Goal: Obtain resource: Obtain resource

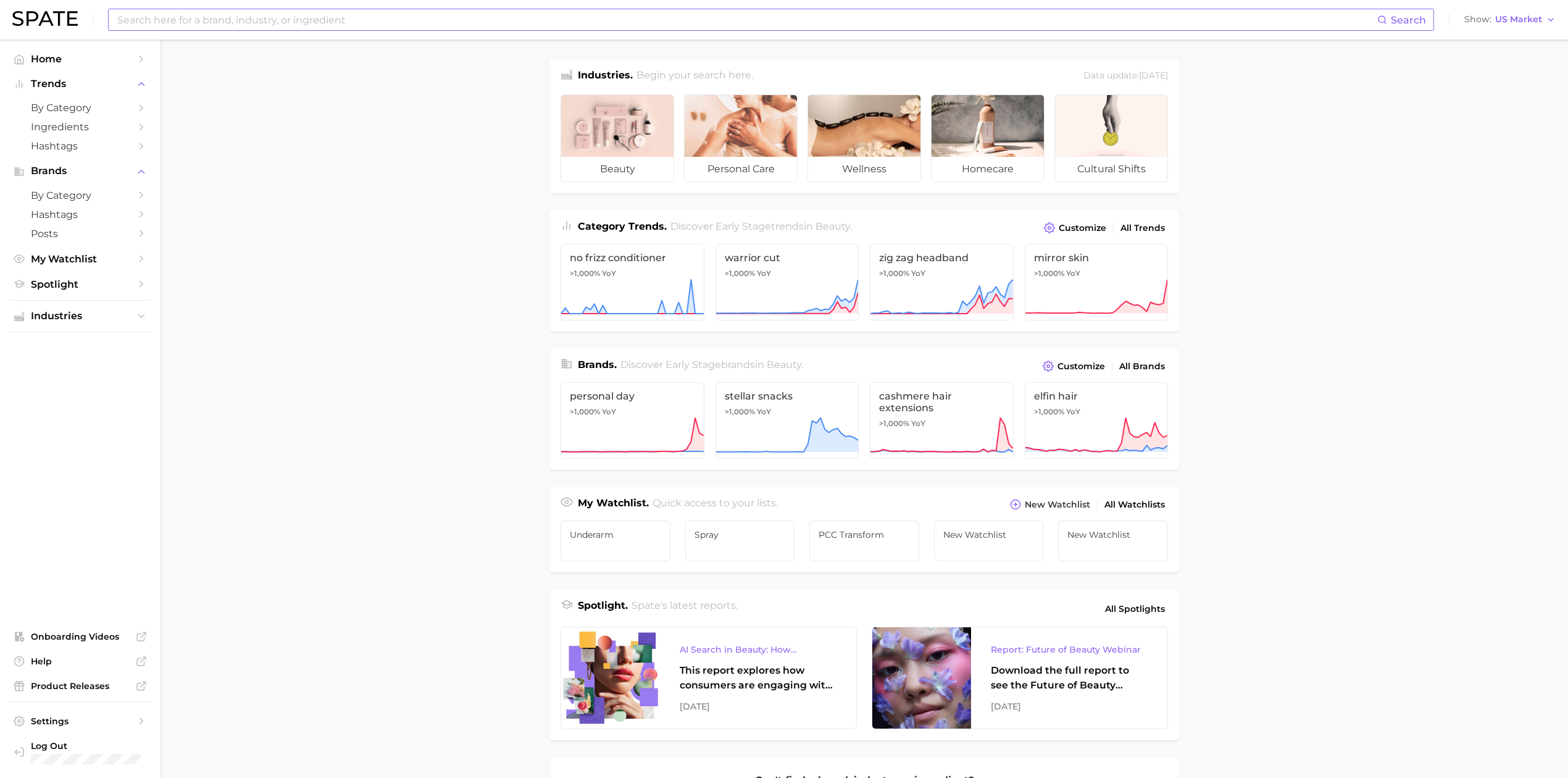
click at [367, 19] on input at bounding box center [746, 20] width 1261 height 21
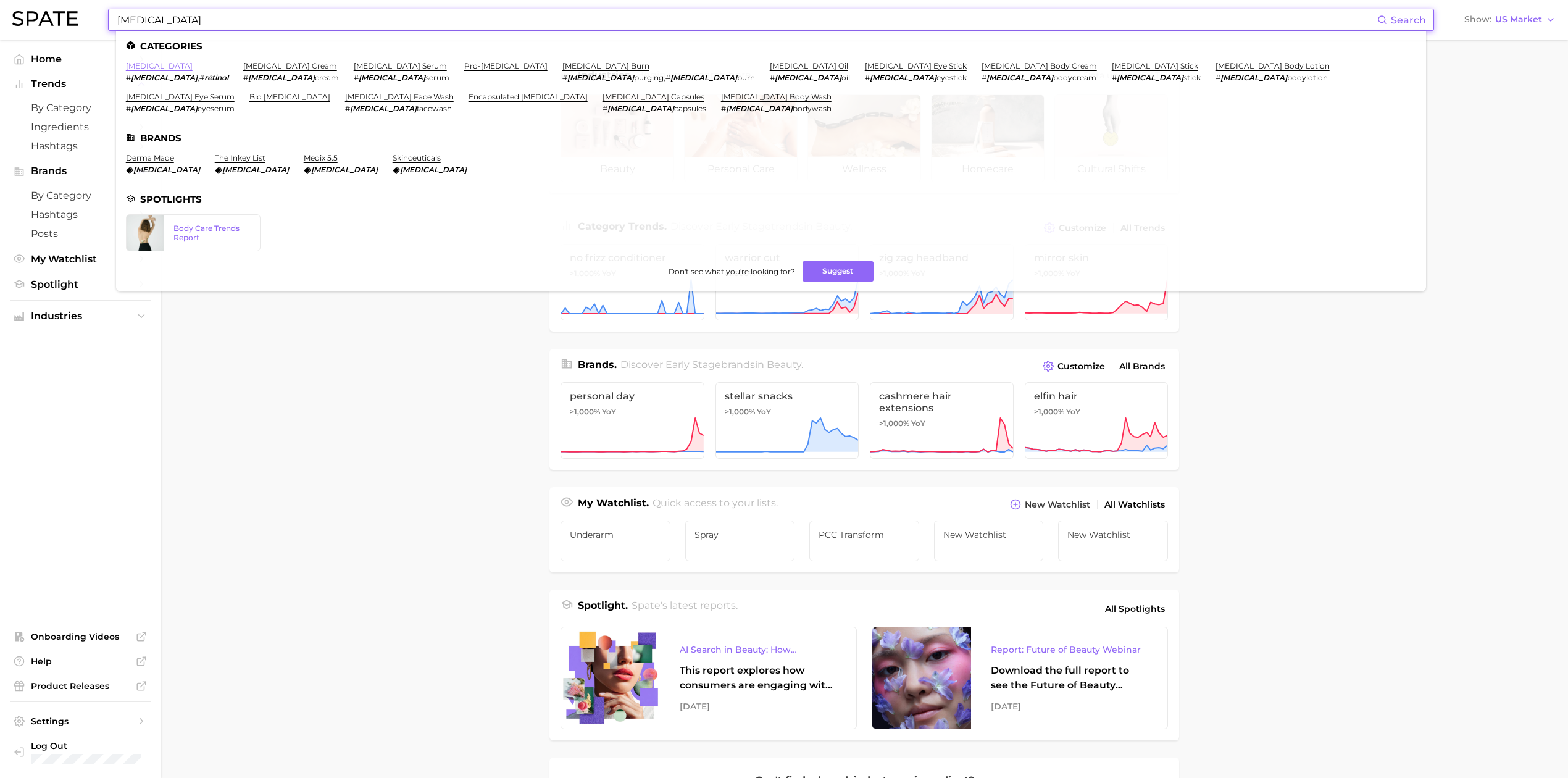
type input "retinol"
click at [139, 63] on link "retinol" at bounding box center [159, 66] width 66 height 9
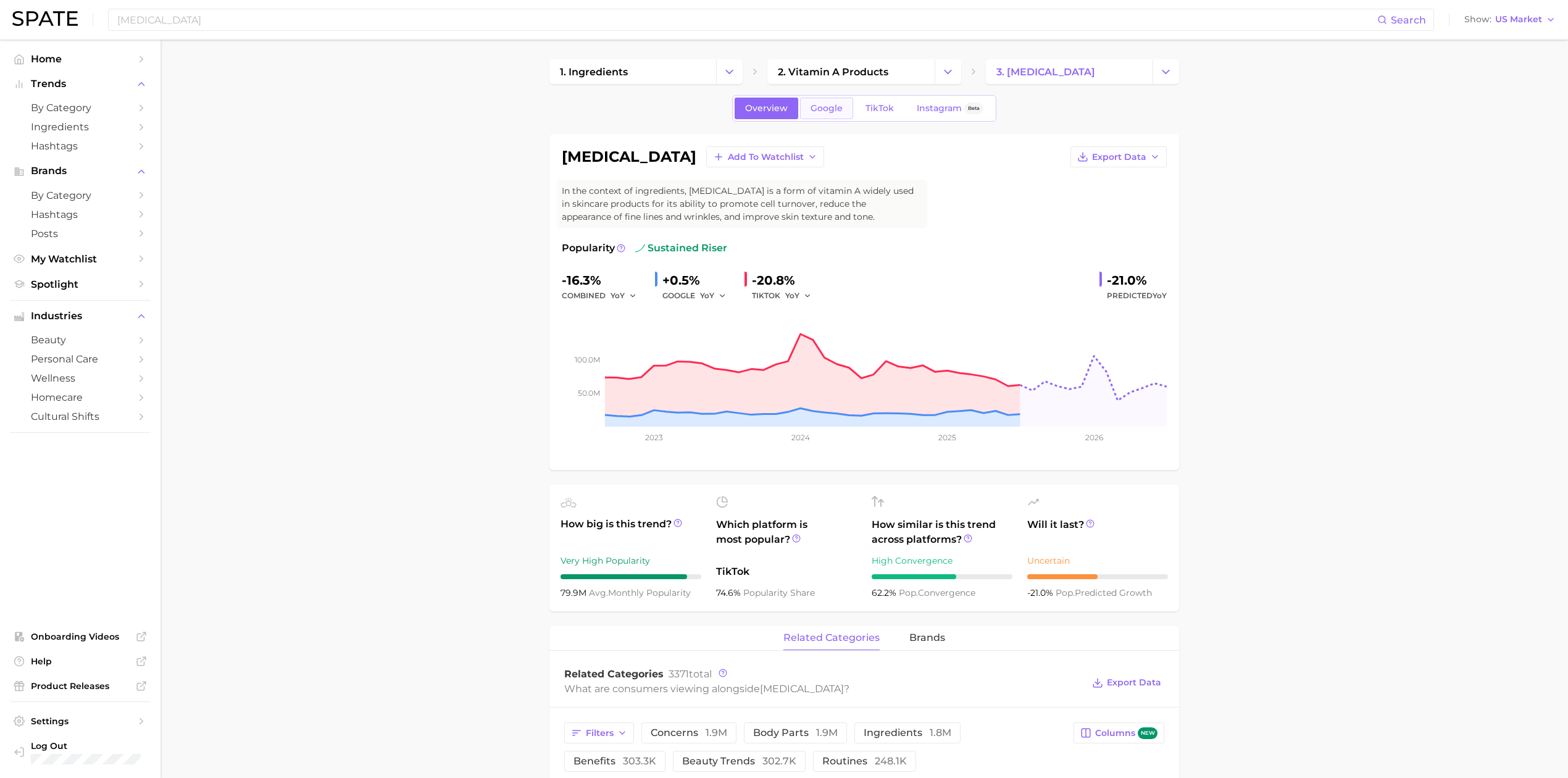
click at [812, 107] on span "Google" at bounding box center [826, 108] width 32 height 10
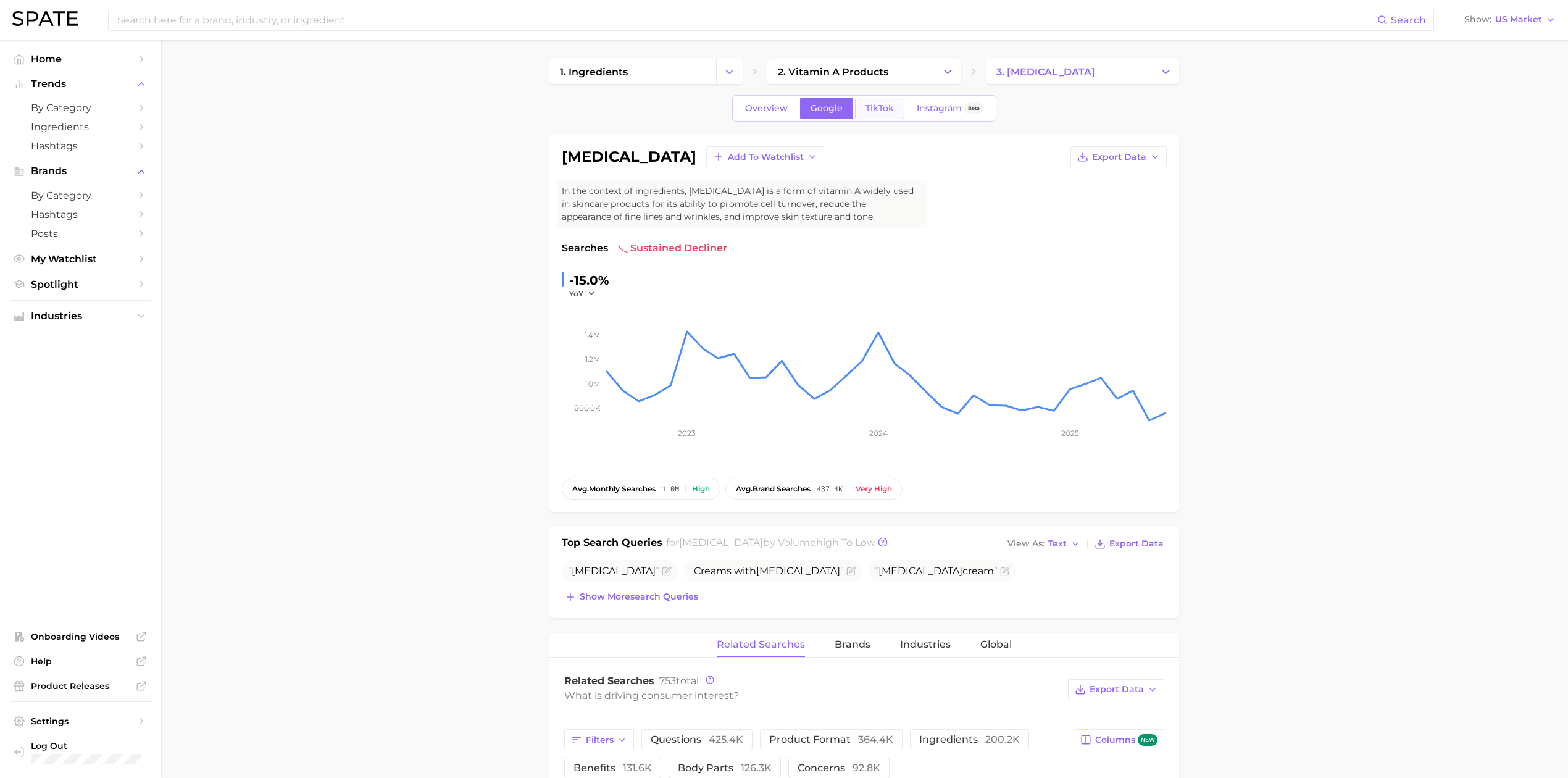
click at [865, 107] on span "TikTok" at bounding box center [879, 108] width 28 height 10
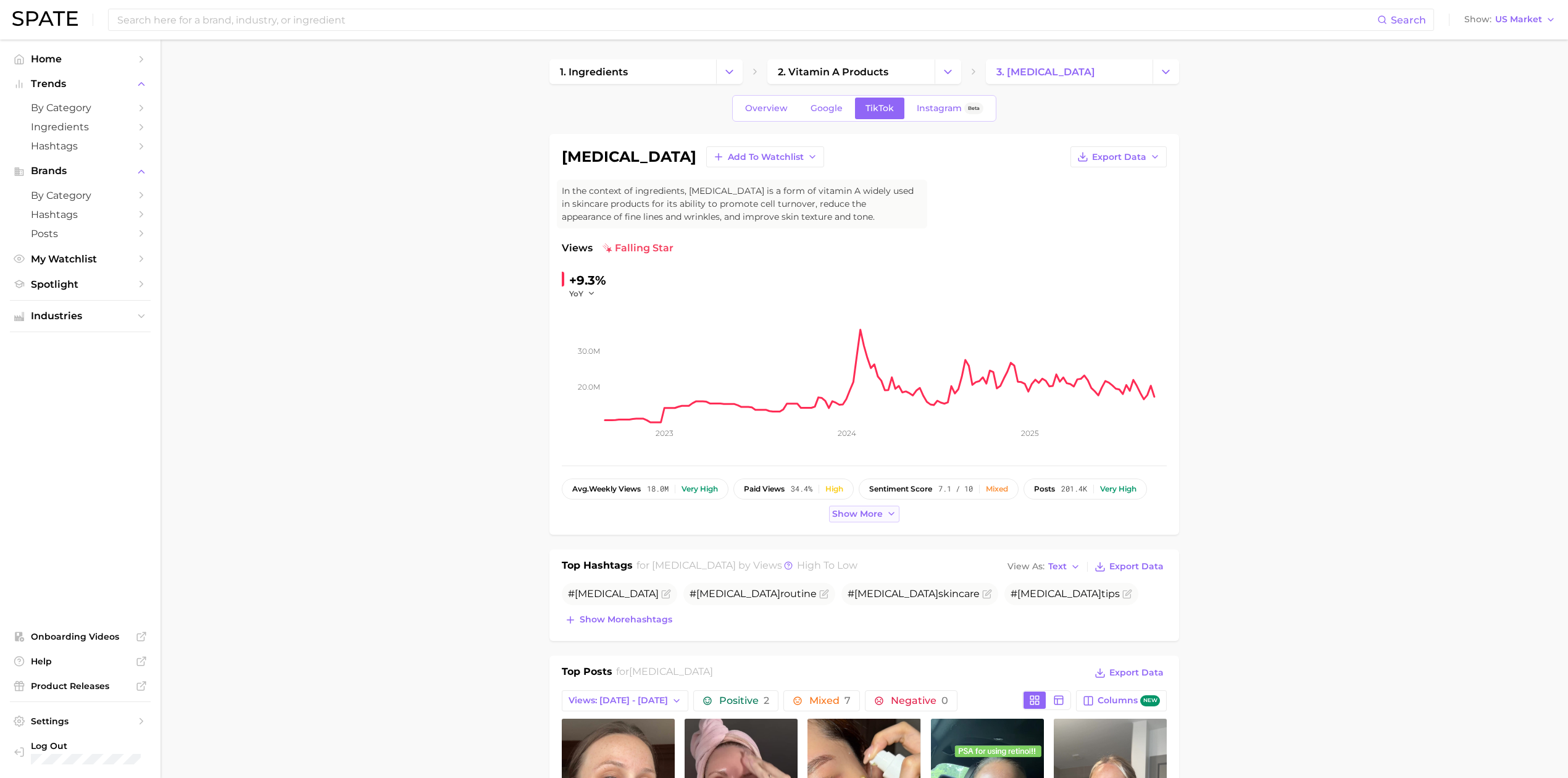
click at [893, 522] on button "Show more" at bounding box center [864, 514] width 70 height 16
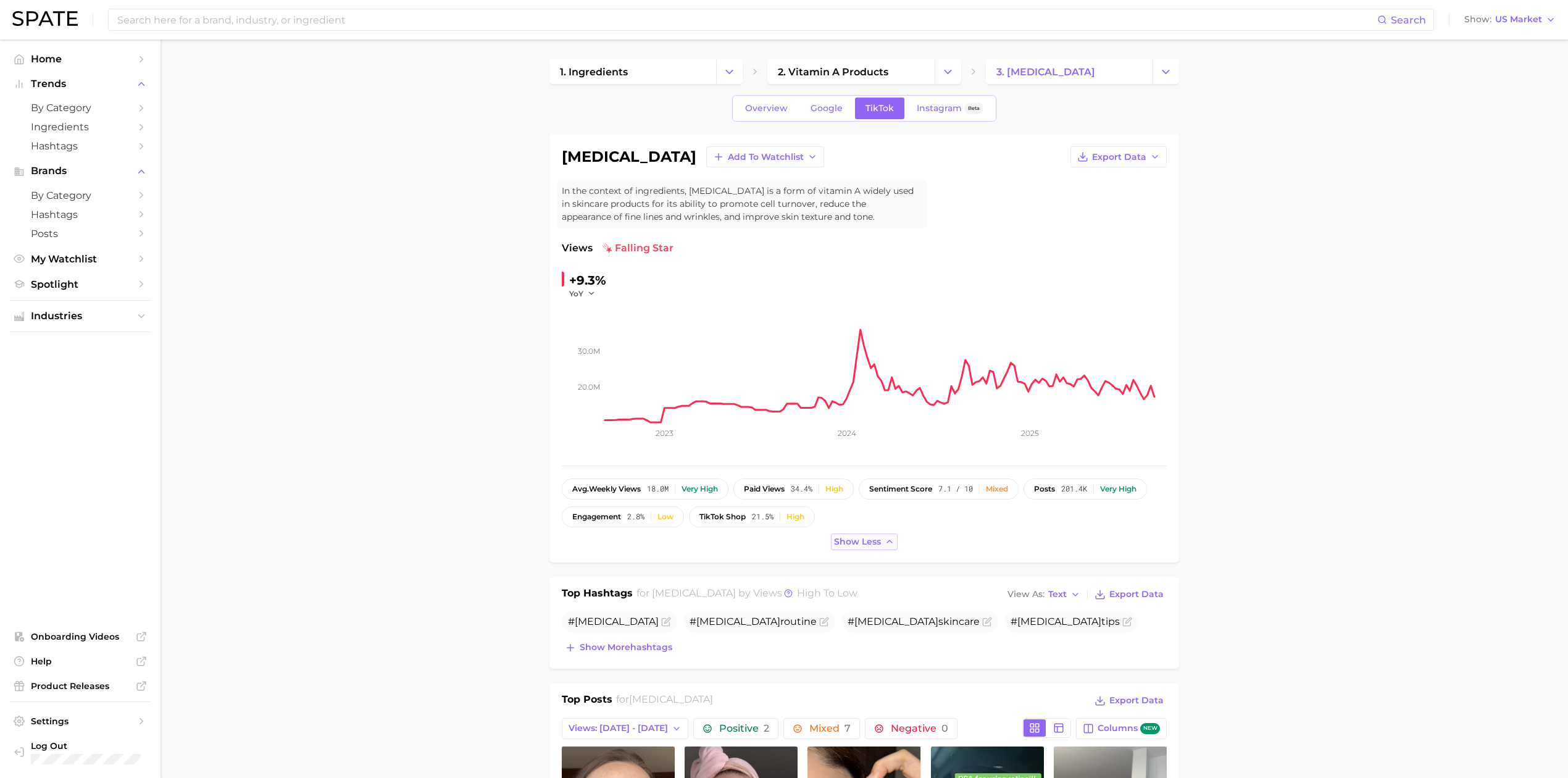
click at [874, 542] on span "Show less" at bounding box center [857, 541] width 47 height 10
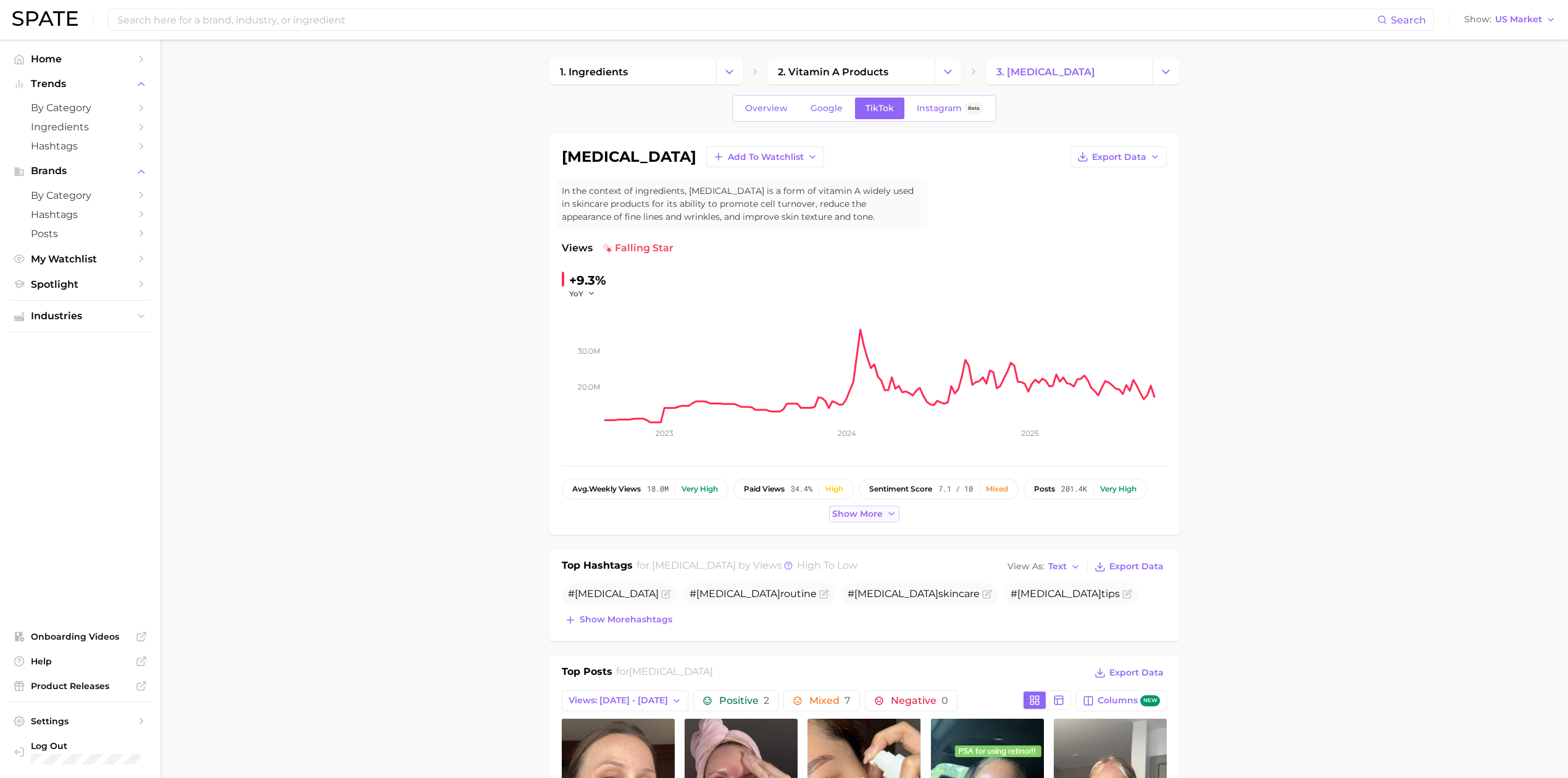
click at [863, 515] on span "Show more" at bounding box center [857, 514] width 51 height 10
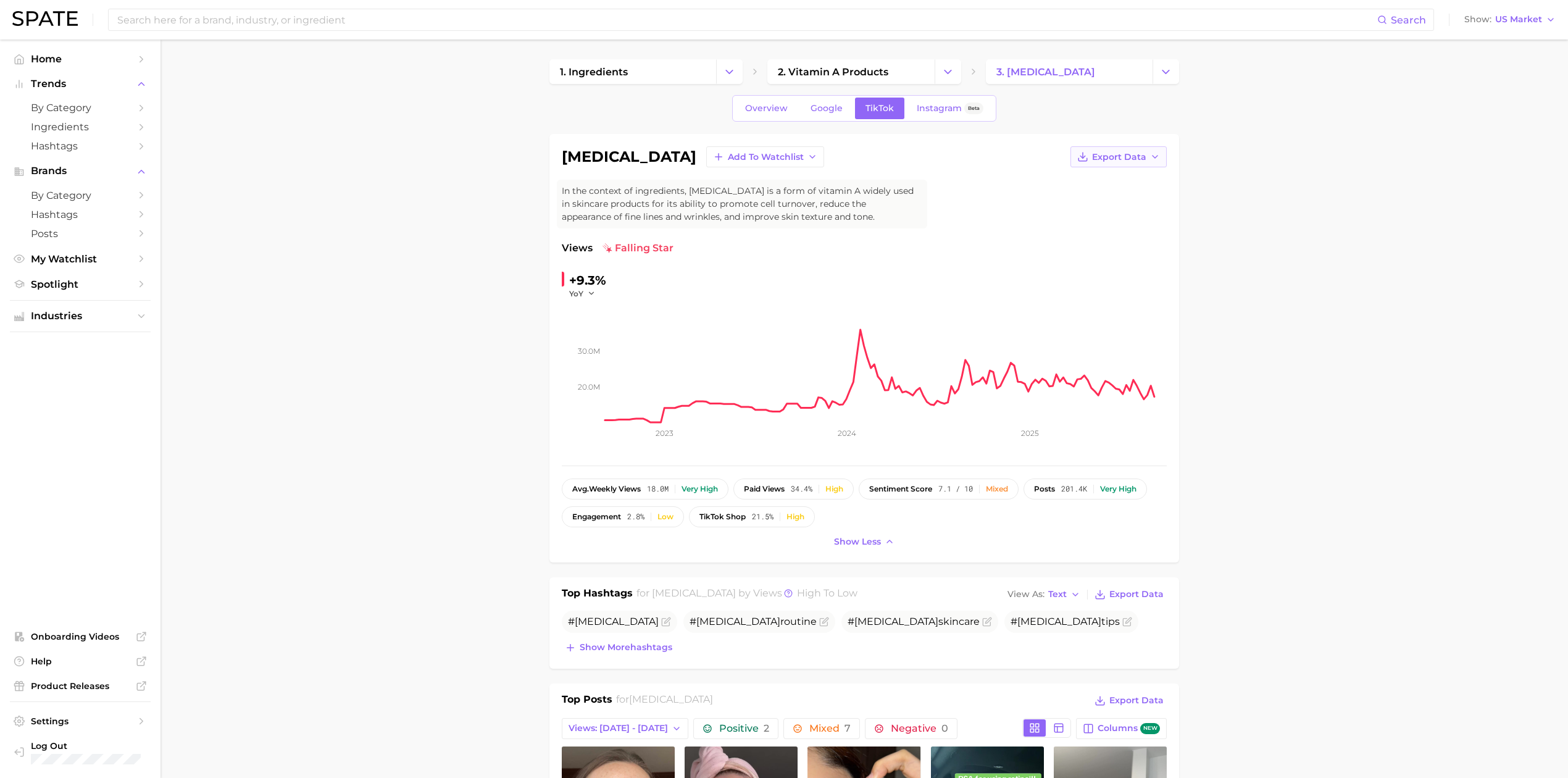
click at [1129, 163] on button "Export Data" at bounding box center [1118, 156] width 96 height 21
click at [1124, 184] on button "Time Series CSV" at bounding box center [1099, 180] width 136 height 22
click at [811, 104] on span "Google" at bounding box center [826, 108] width 32 height 10
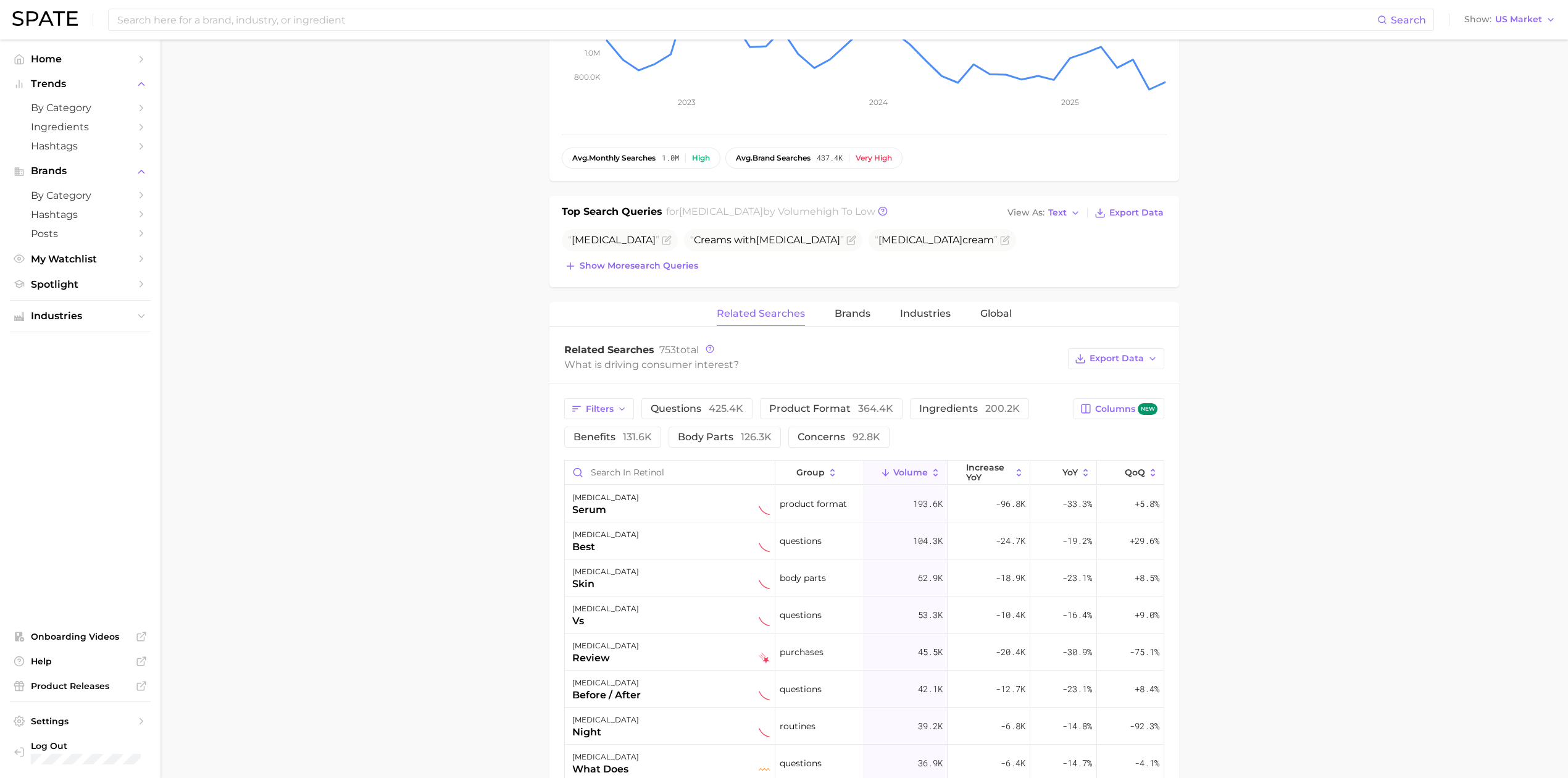
scroll to position [329, 0]
click at [630, 268] on span "Show more search queries" at bounding box center [639, 267] width 119 height 10
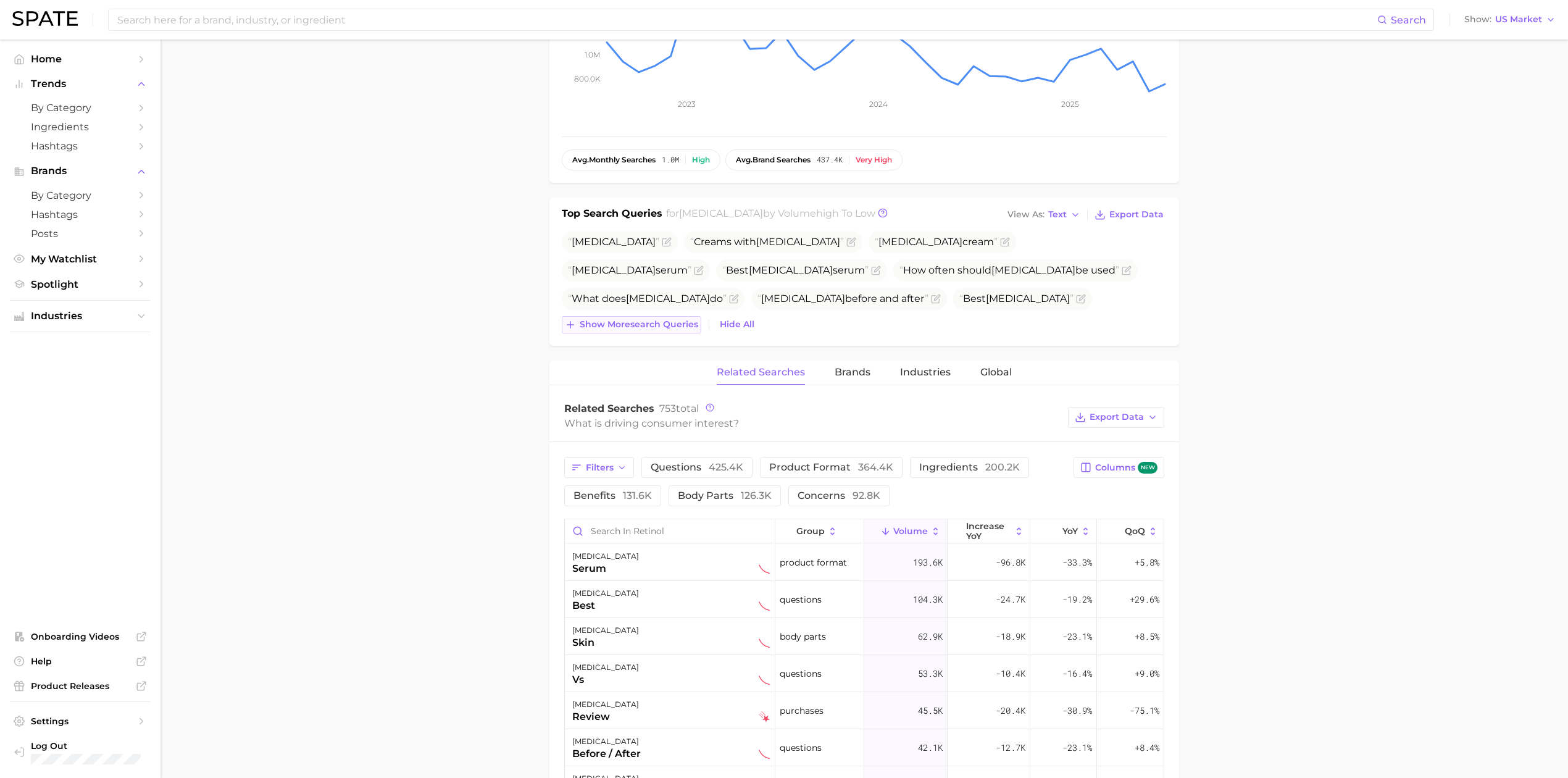
click at [631, 328] on span "Show more search queries" at bounding box center [639, 324] width 119 height 10
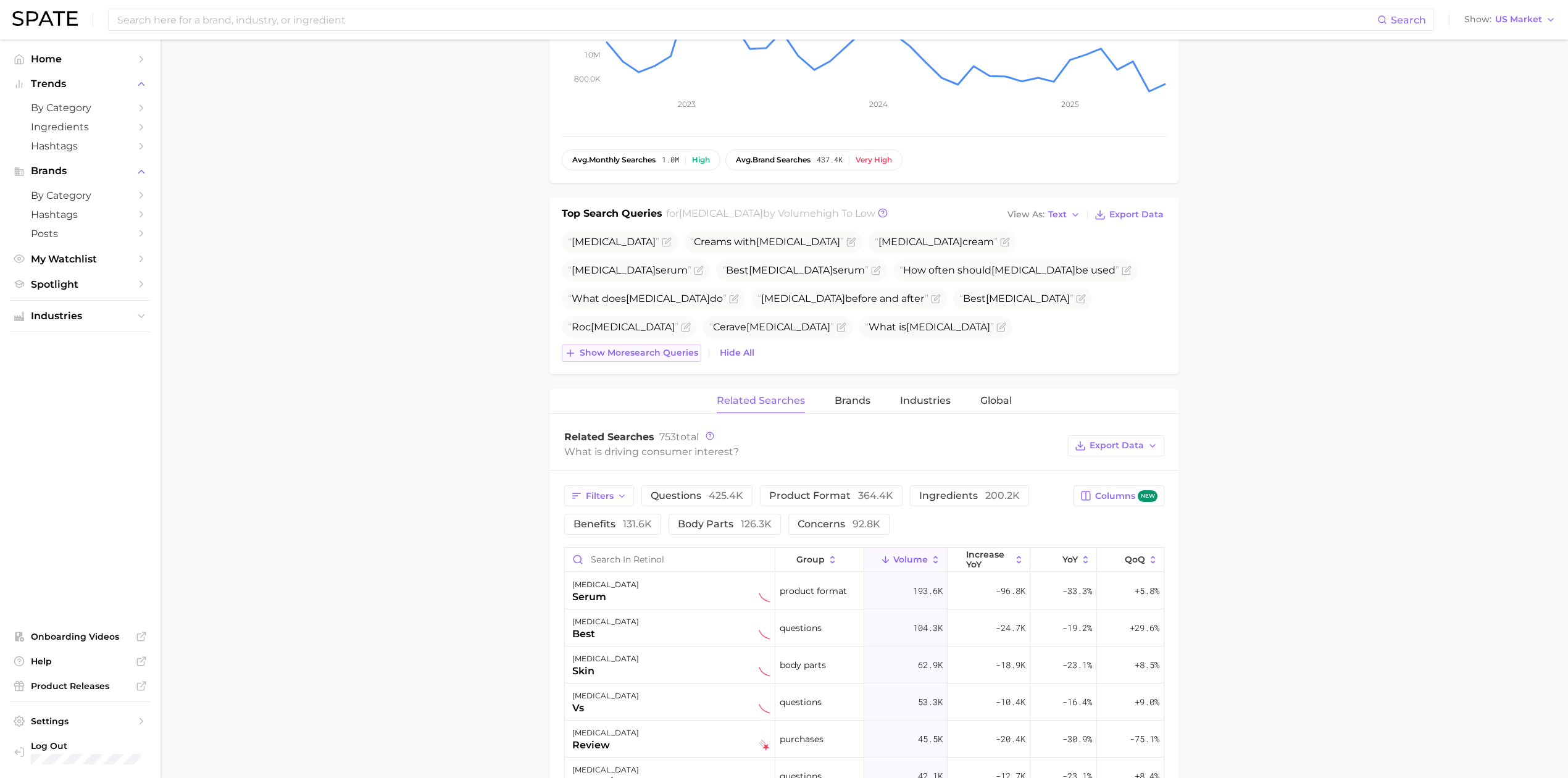
click at [623, 358] on span "Show more search queries" at bounding box center [639, 353] width 119 height 10
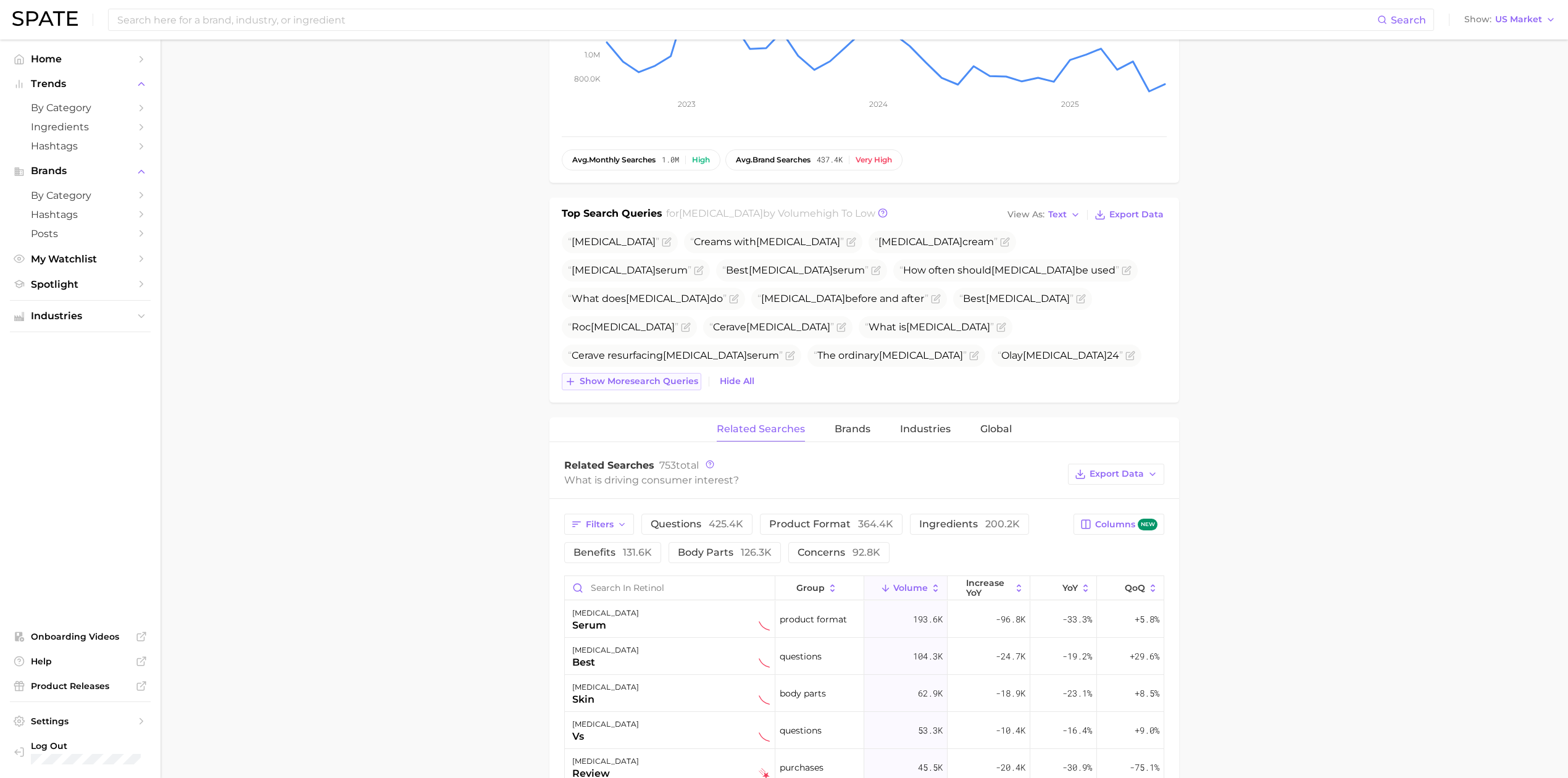
click at [662, 383] on span "Show more search queries" at bounding box center [639, 381] width 119 height 10
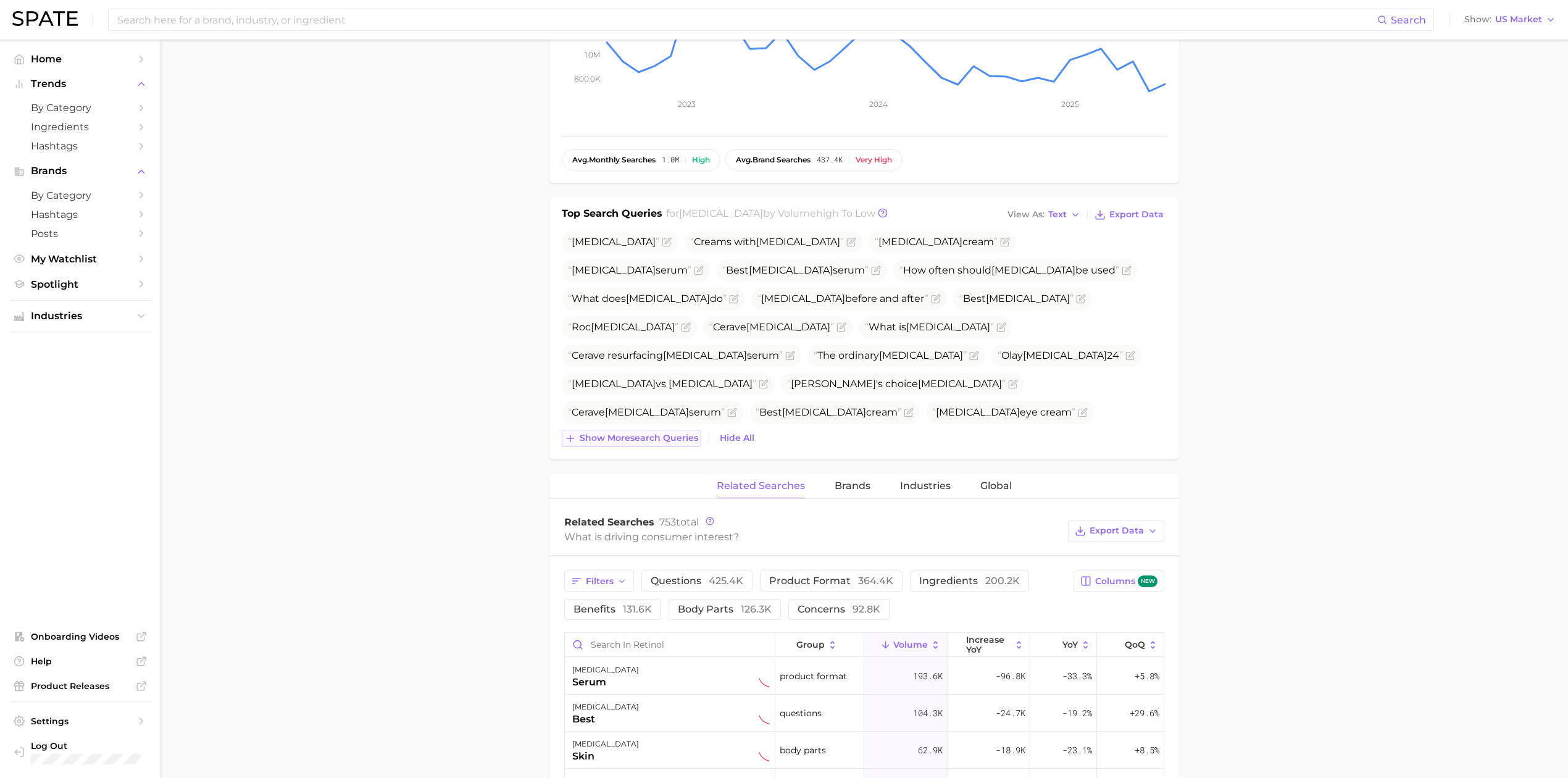
click at [671, 440] on span "Show more search queries" at bounding box center [639, 438] width 119 height 10
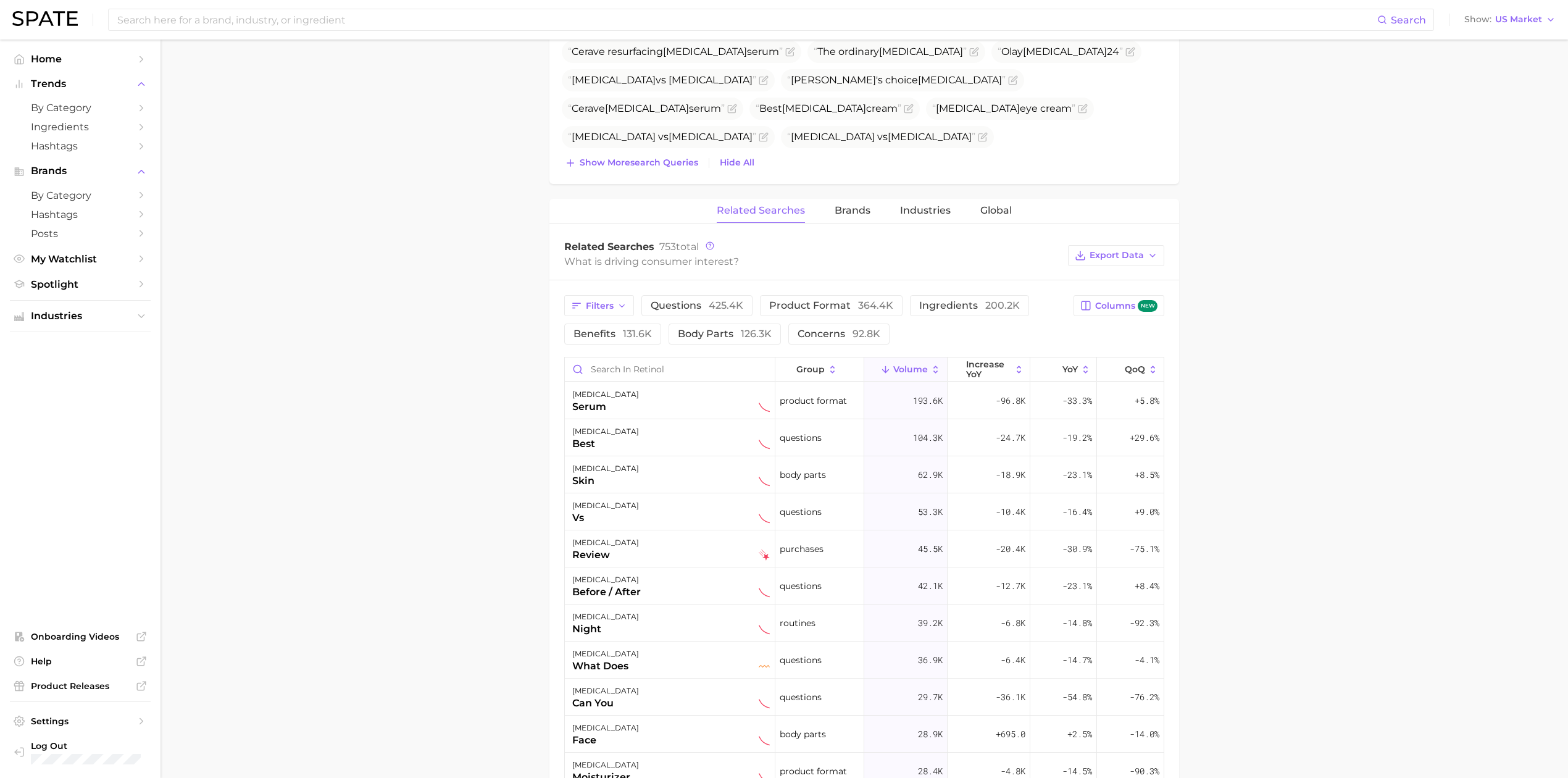
scroll to position [411, 0]
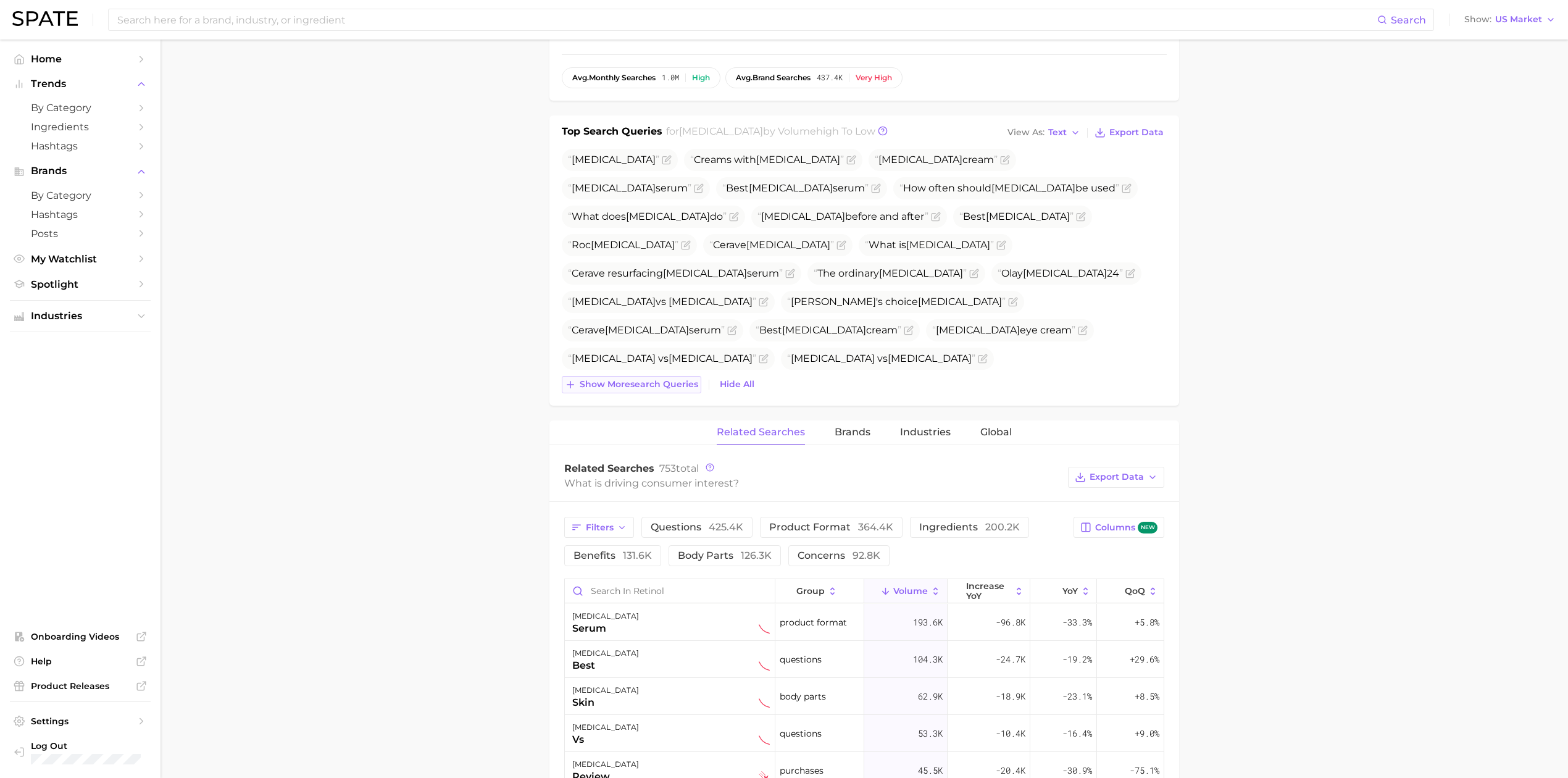
click at [628, 383] on span "Show more search queries" at bounding box center [639, 384] width 119 height 10
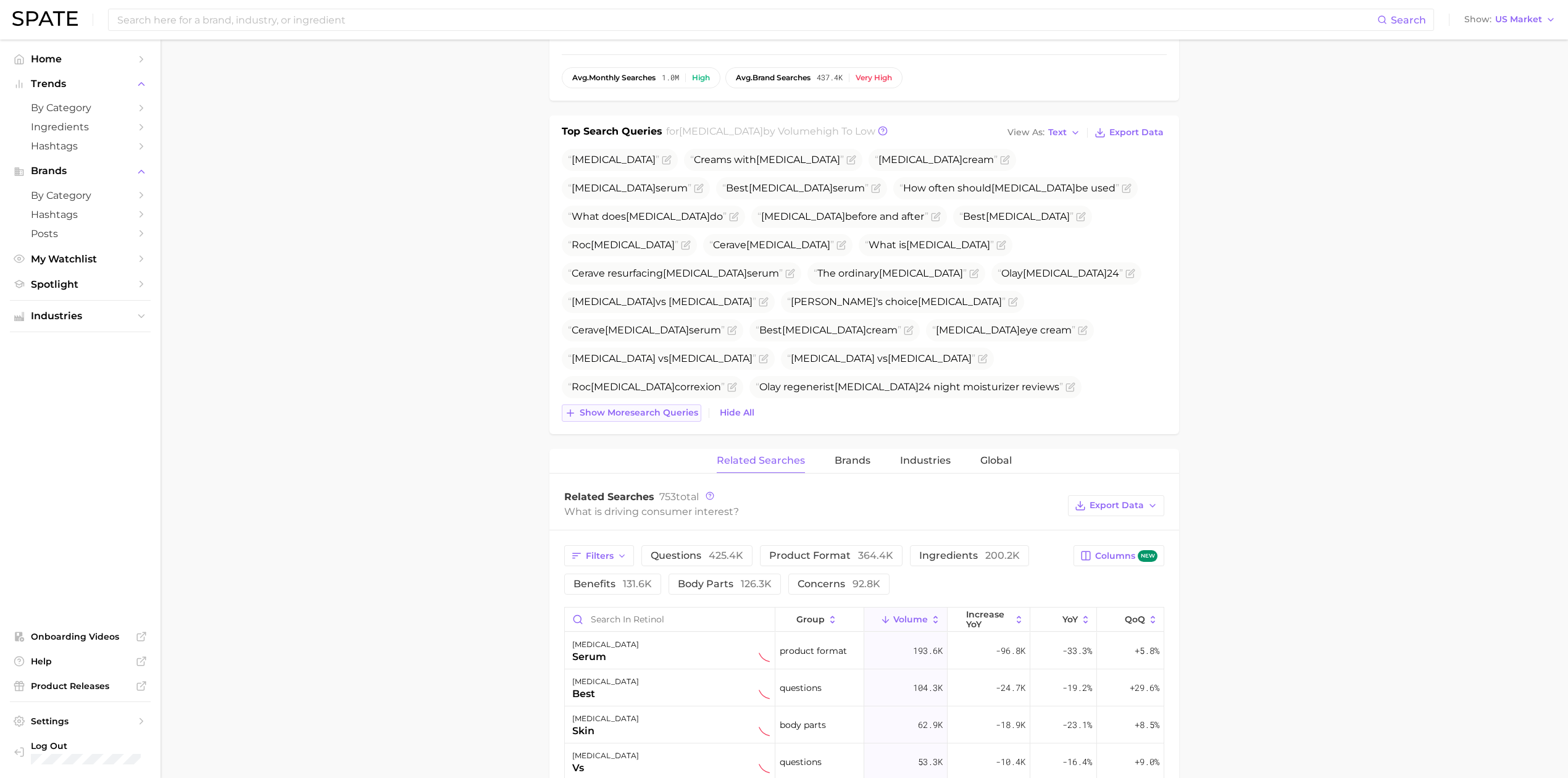
click at [635, 415] on span "Show more search queries" at bounding box center [639, 412] width 119 height 10
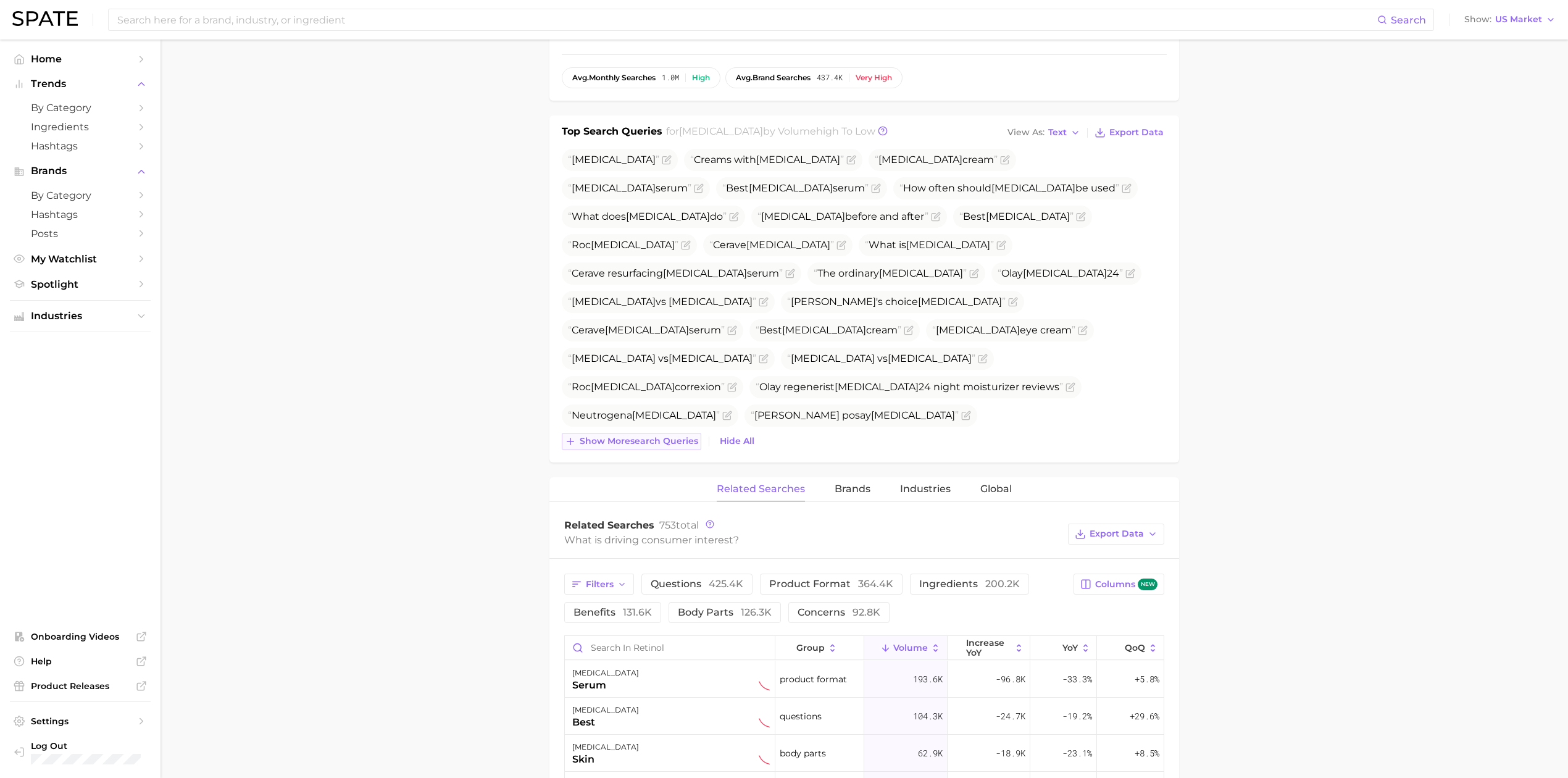
click at [637, 436] on span "Show more search queries" at bounding box center [639, 440] width 119 height 10
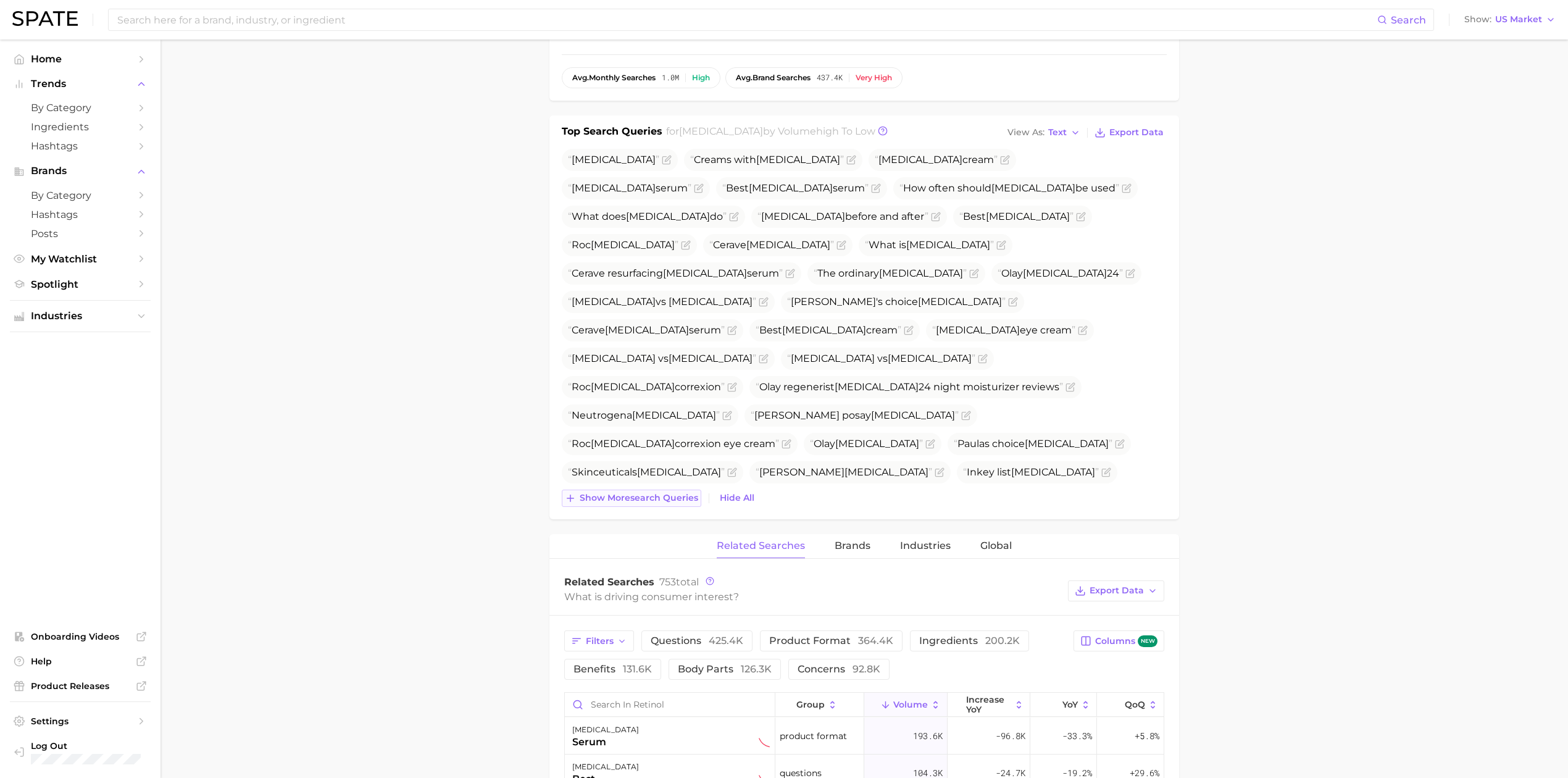
click at [664, 505] on button "Show more search queries" at bounding box center [632, 498] width 139 height 17
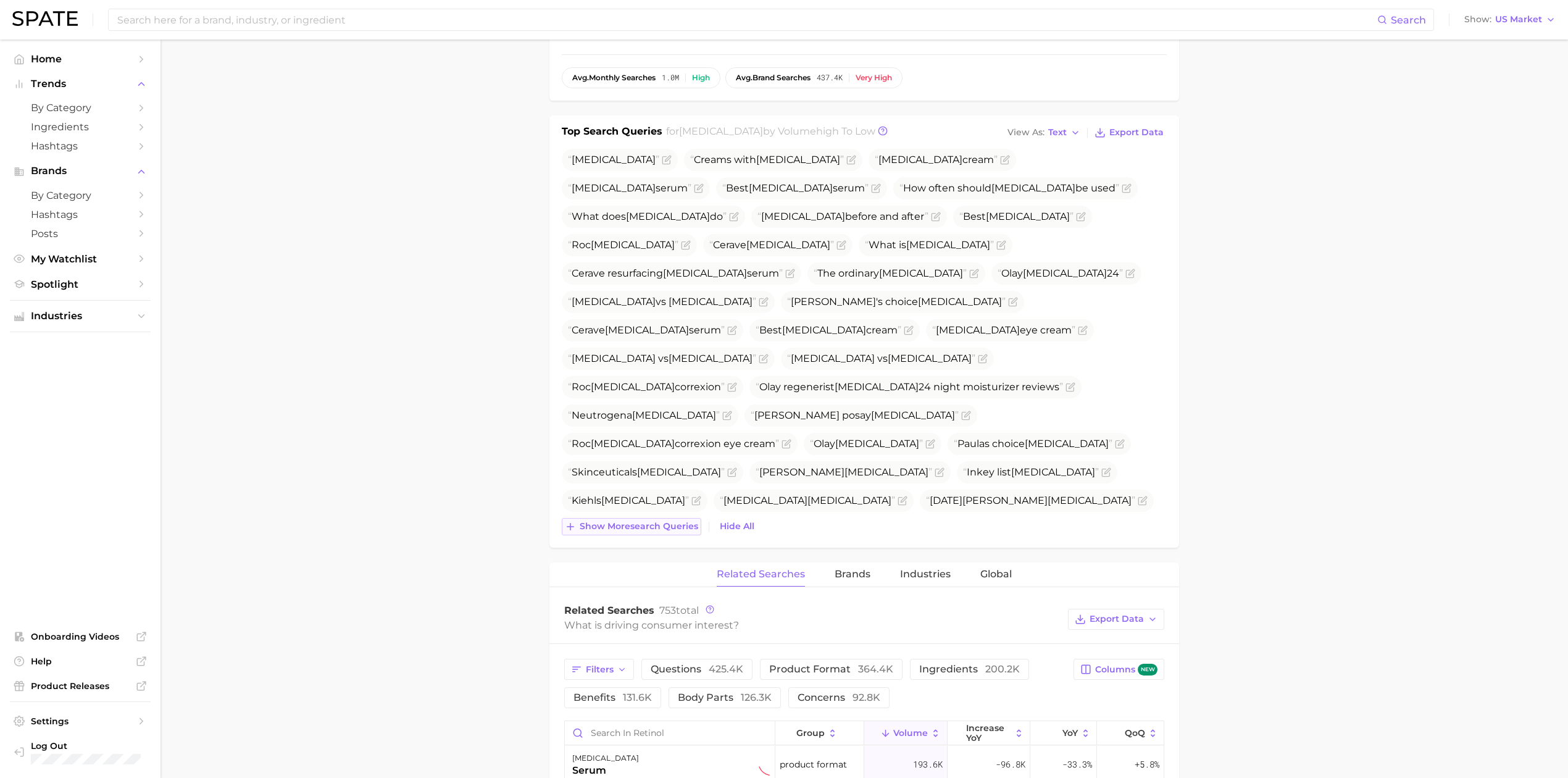
click at [670, 531] on span "Show more search queries" at bounding box center [639, 525] width 119 height 10
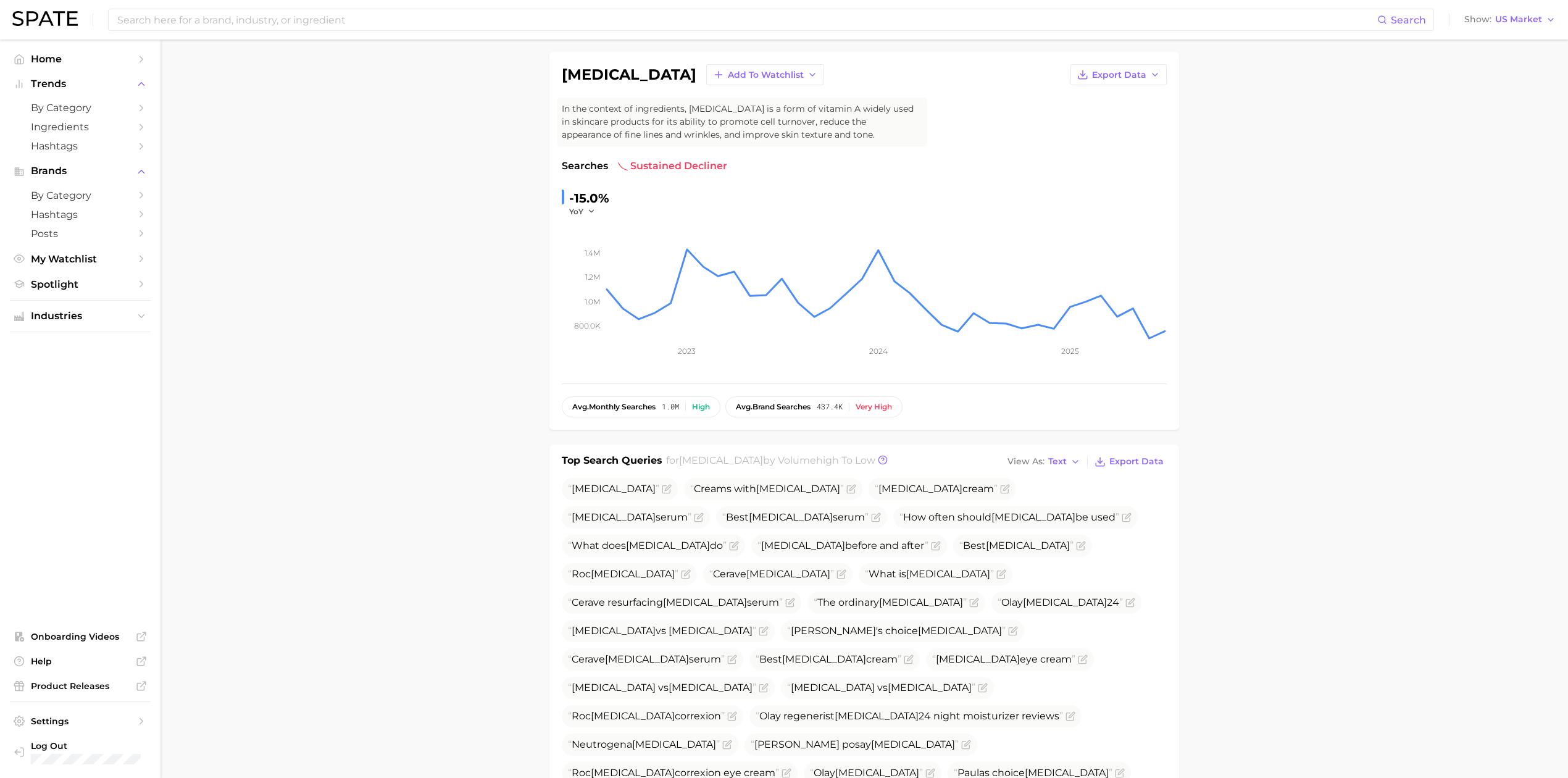
scroll to position [0, 0]
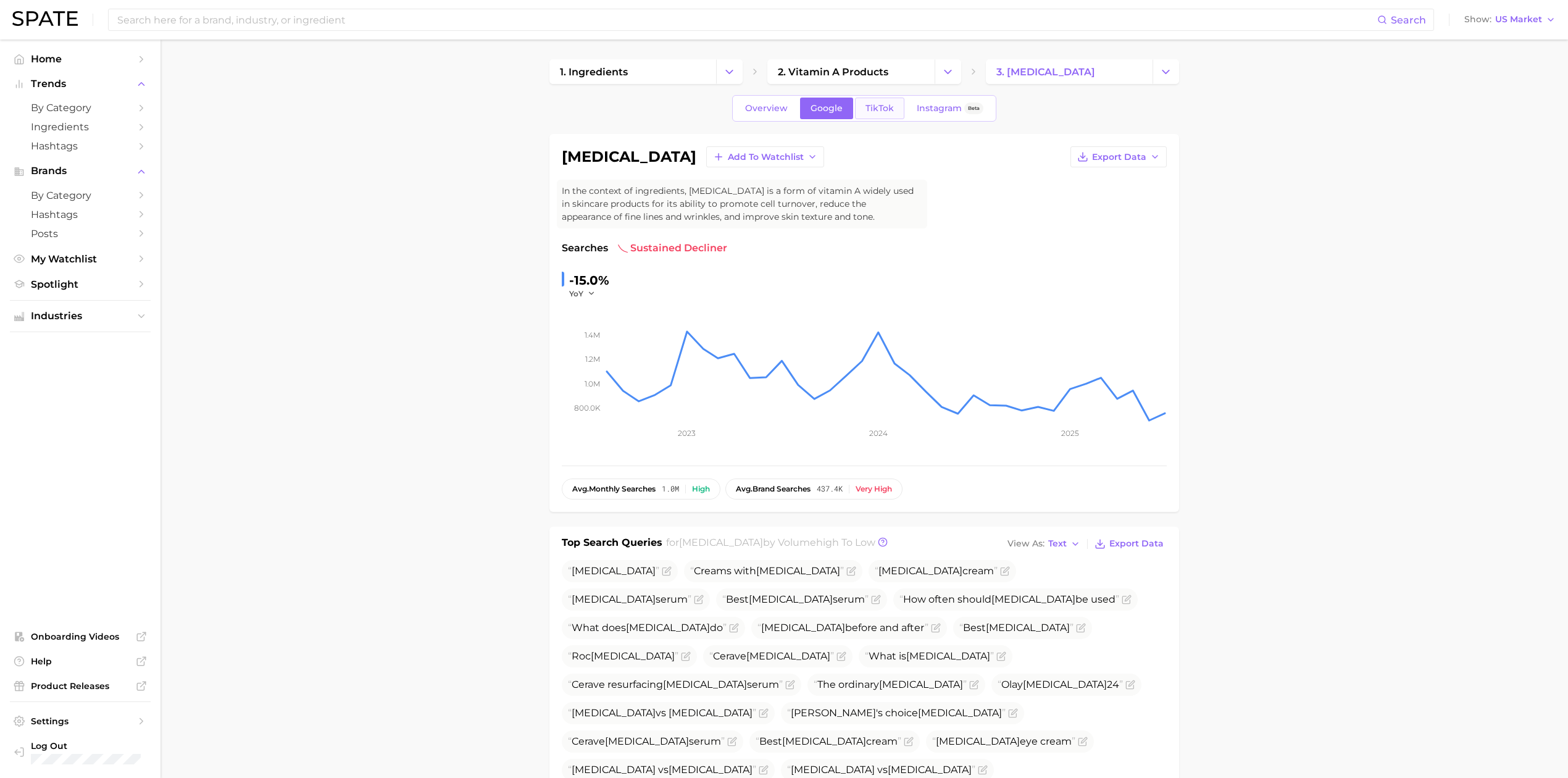
click at [902, 116] on link "TikTok" at bounding box center [879, 109] width 49 height 22
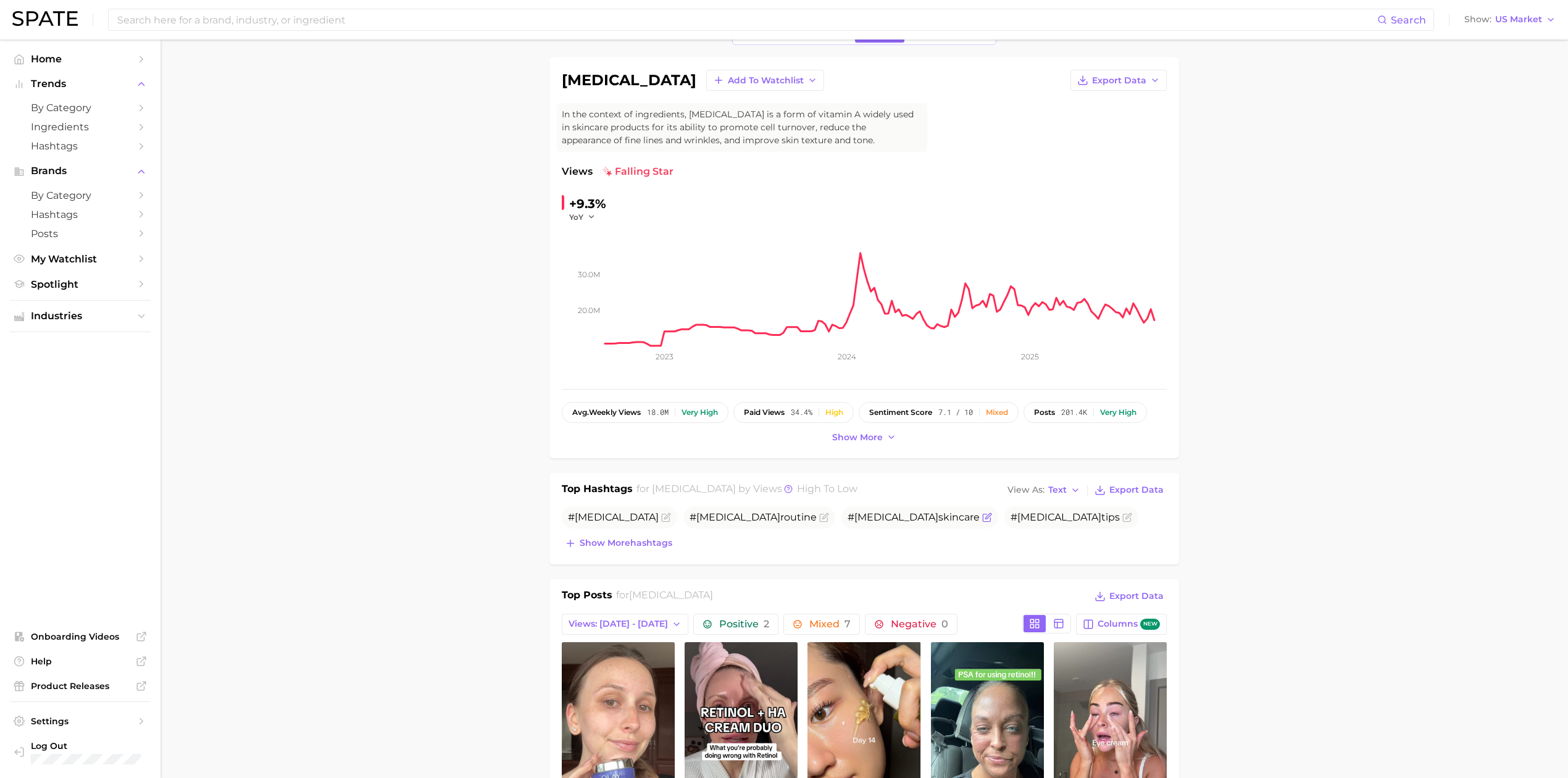
scroll to position [164, 0]
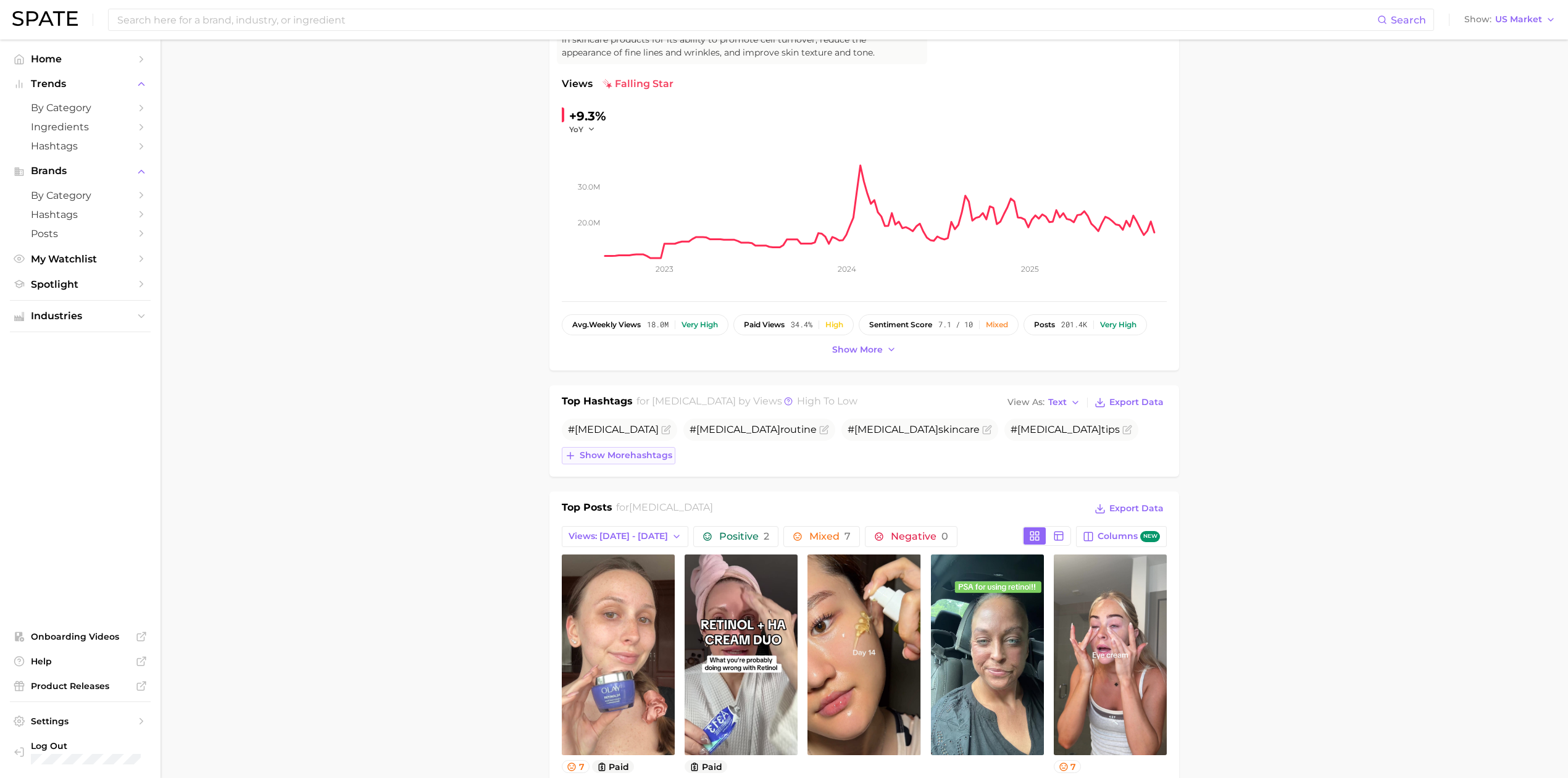
click at [586, 459] on span "Show more hashtags" at bounding box center [625, 455] width 92 height 10
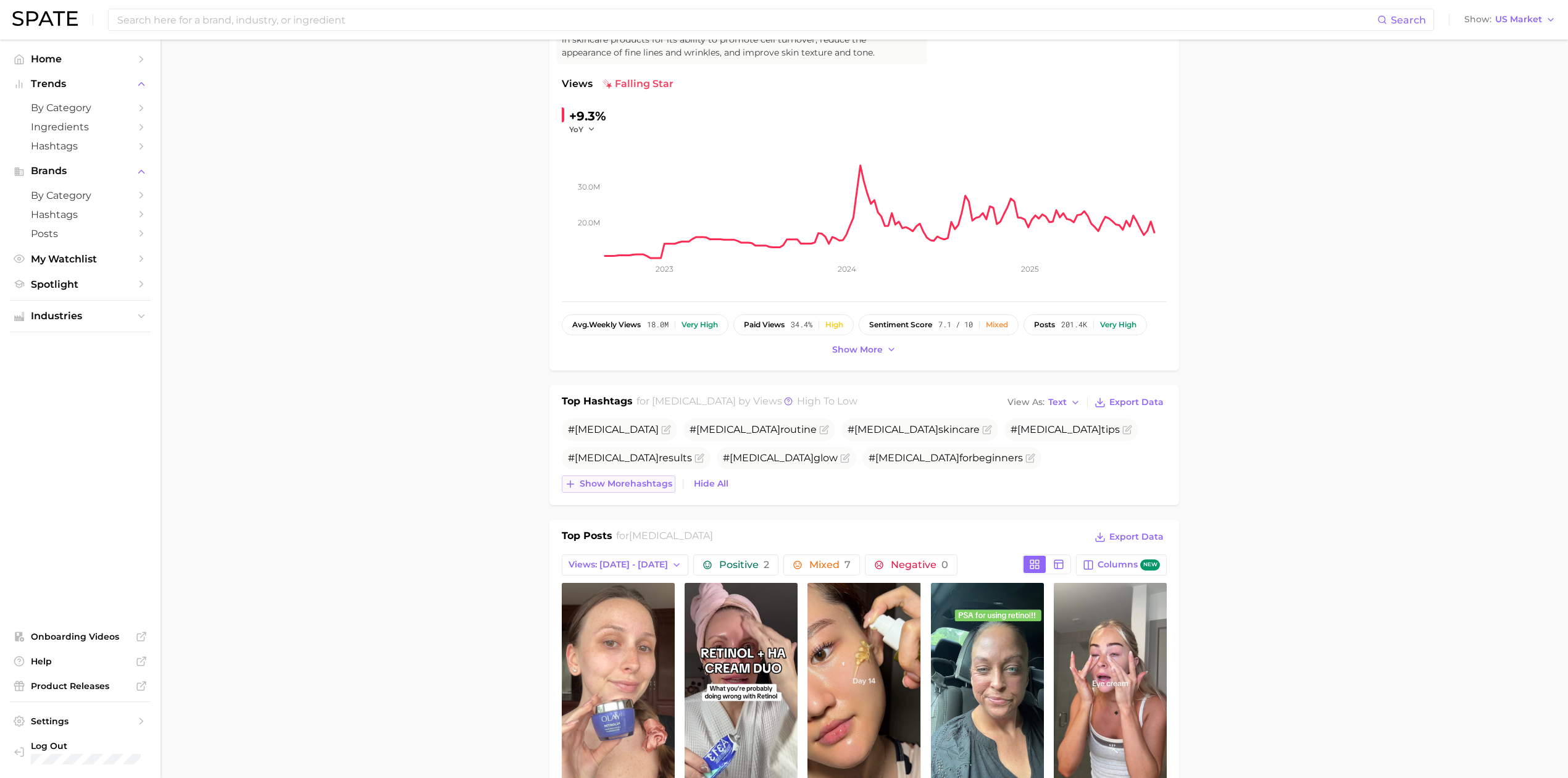
click at [605, 486] on span "Show more hashtags" at bounding box center [625, 483] width 92 height 10
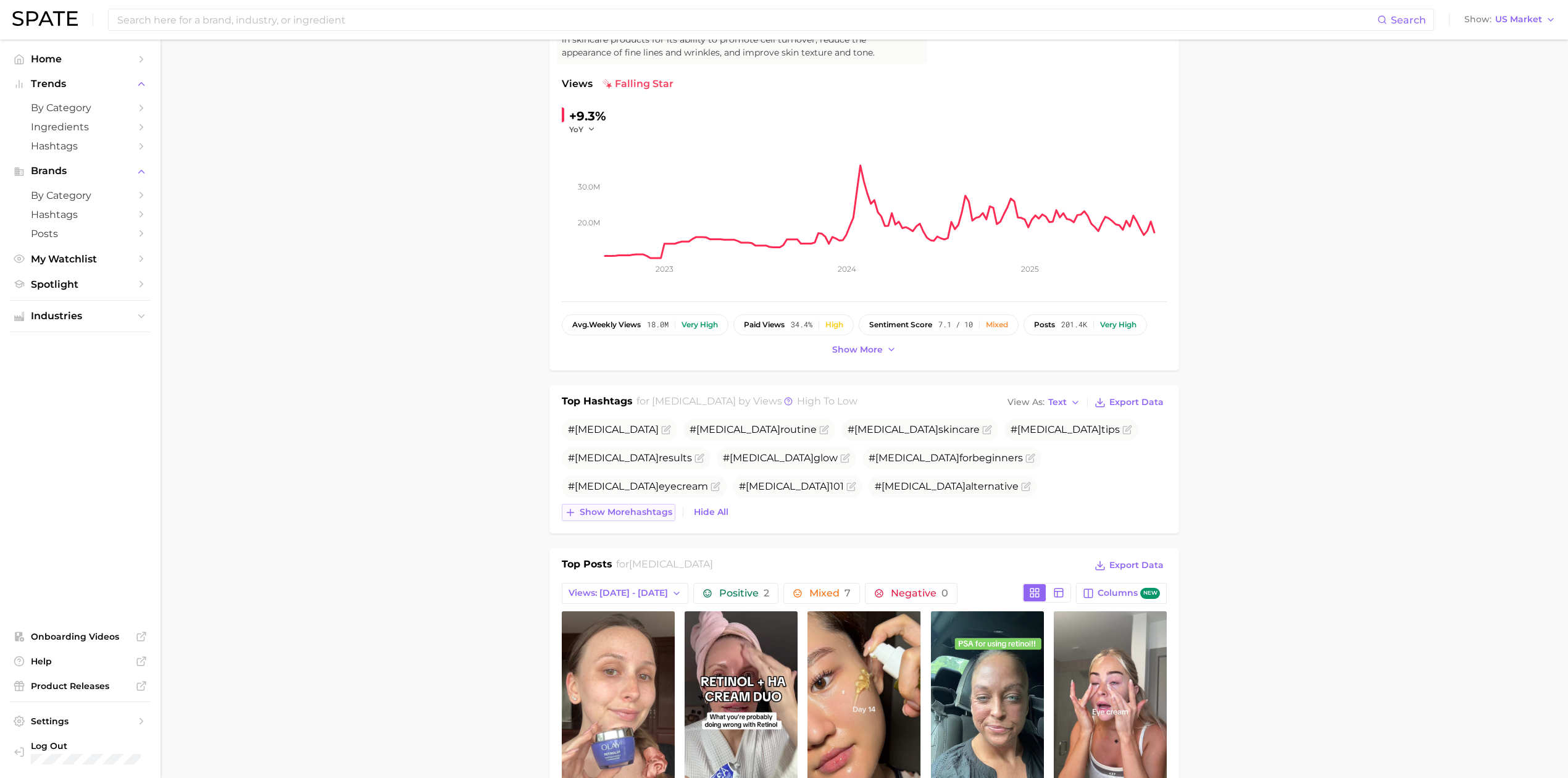
click at [622, 517] on span "Show more hashtags" at bounding box center [625, 511] width 92 height 10
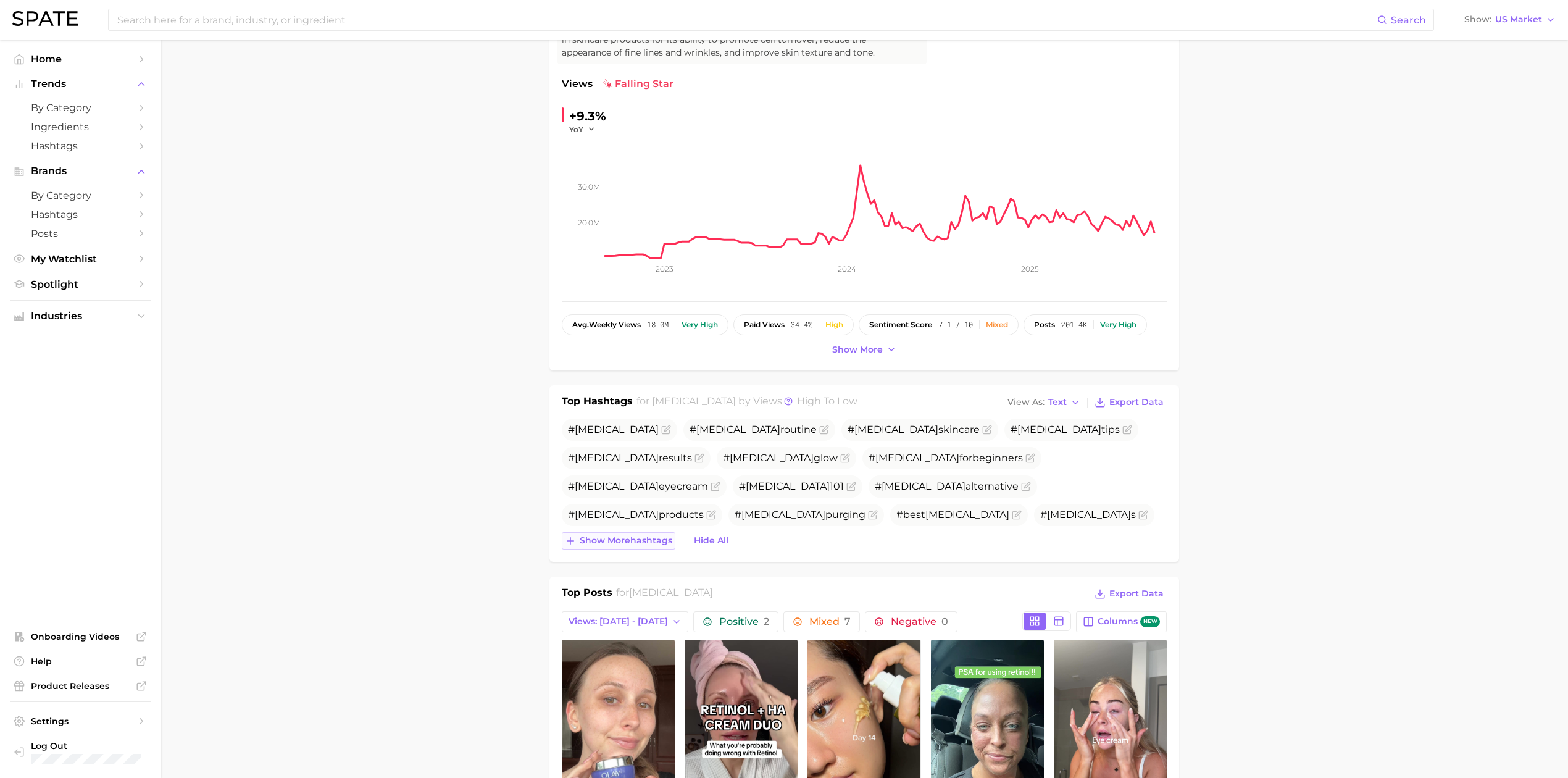
click at [638, 546] on span "Show more hashtags" at bounding box center [625, 540] width 92 height 10
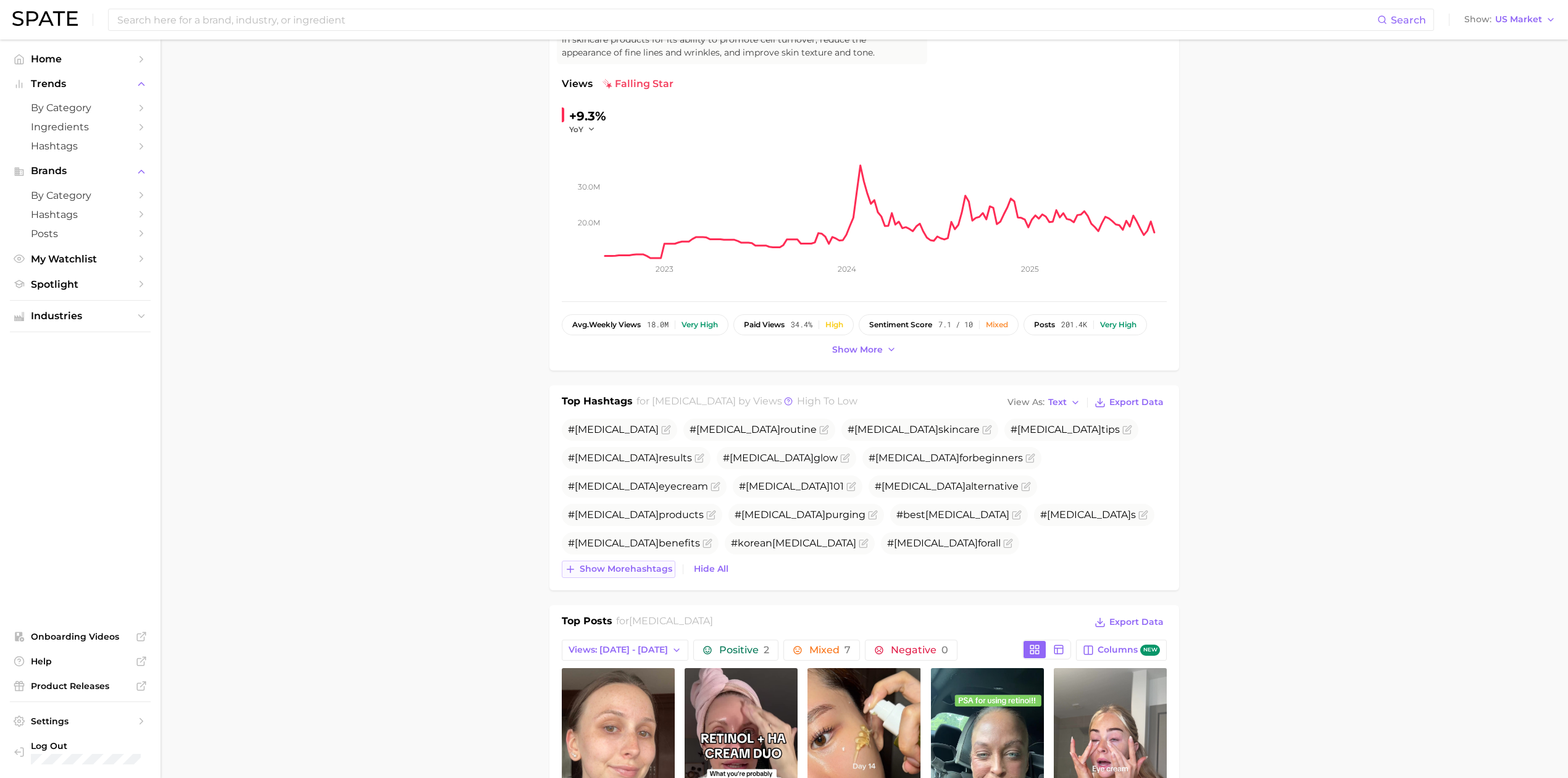
click at [632, 574] on span "Show more hashtags" at bounding box center [625, 568] width 92 height 10
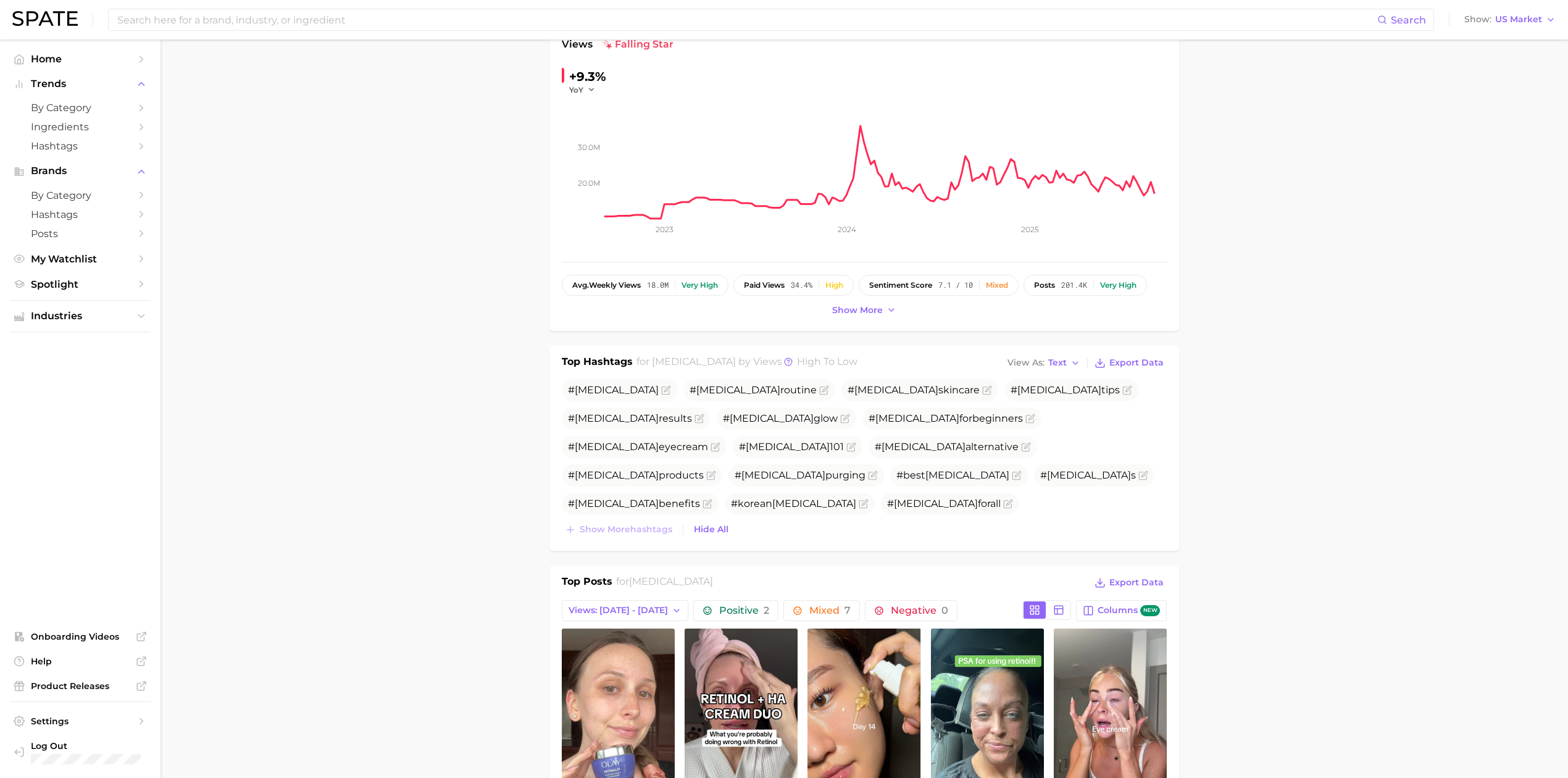
scroll to position [0, 0]
